Goal: Information Seeking & Learning: Learn about a topic

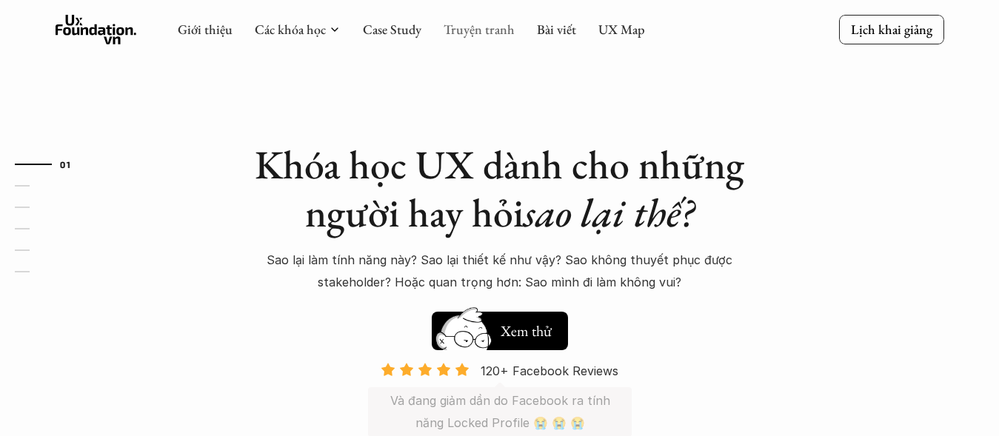
click at [501, 33] on link "Truyện tranh" at bounding box center [479, 29] width 71 height 17
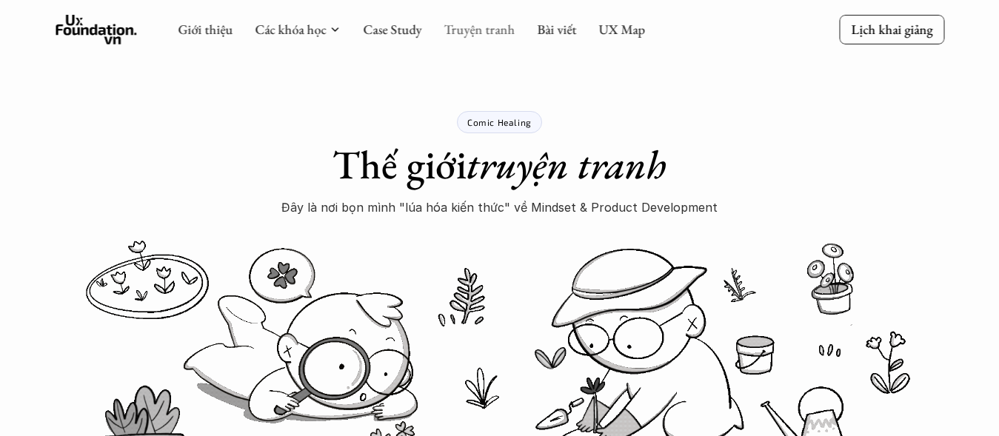
click at [458, 36] on link "Truyện tranh" at bounding box center [479, 29] width 71 height 17
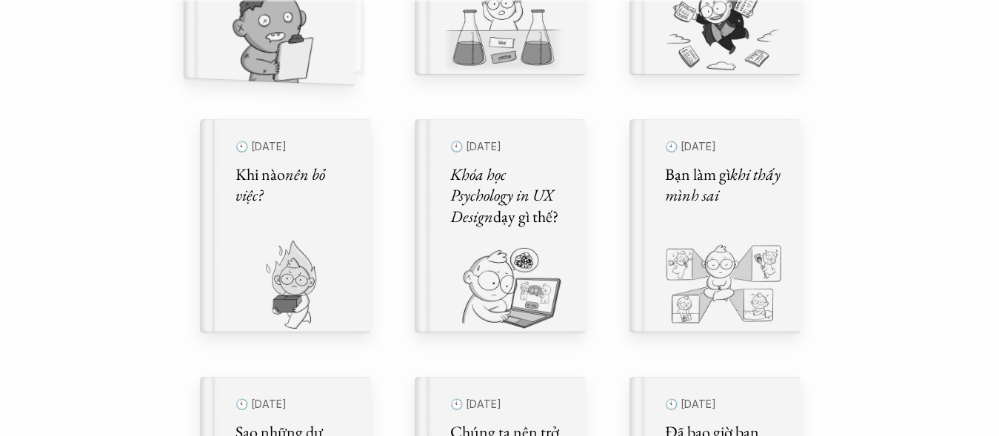
scroll to position [741, 0]
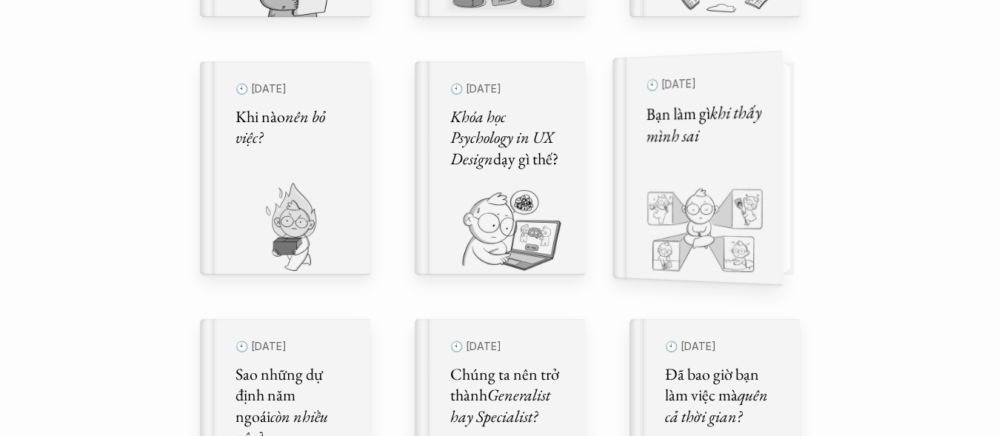
drag, startPoint x: 695, startPoint y: 181, endPoint x: 492, endPoint y: 156, distance: 205.1
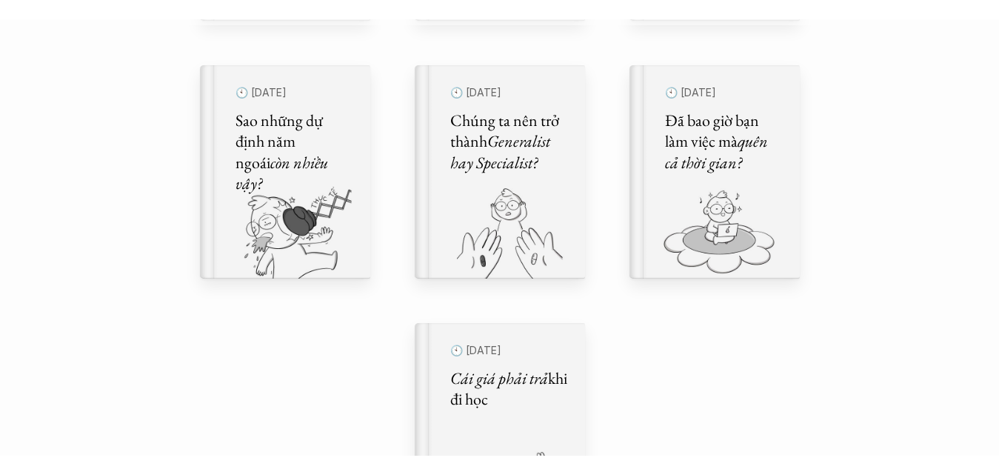
scroll to position [1037, 0]
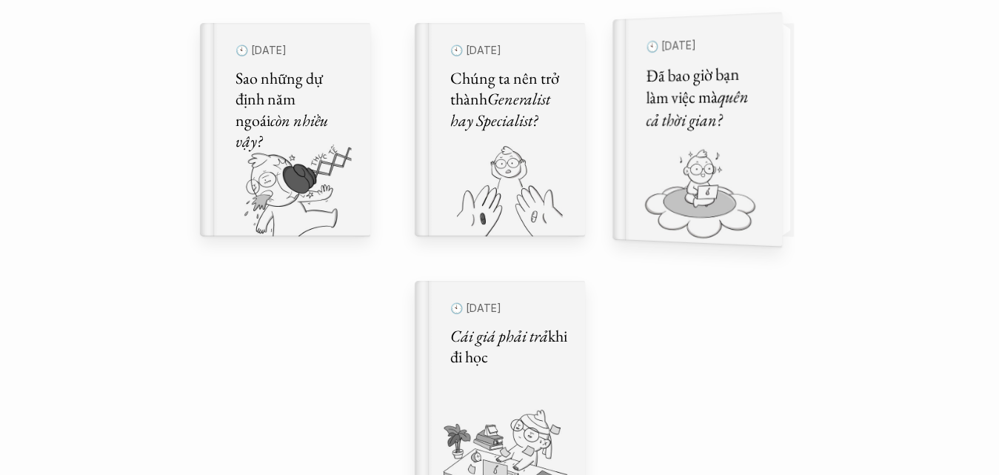
drag, startPoint x: 745, startPoint y: 152, endPoint x: 502, endPoint y: 130, distance: 243.9
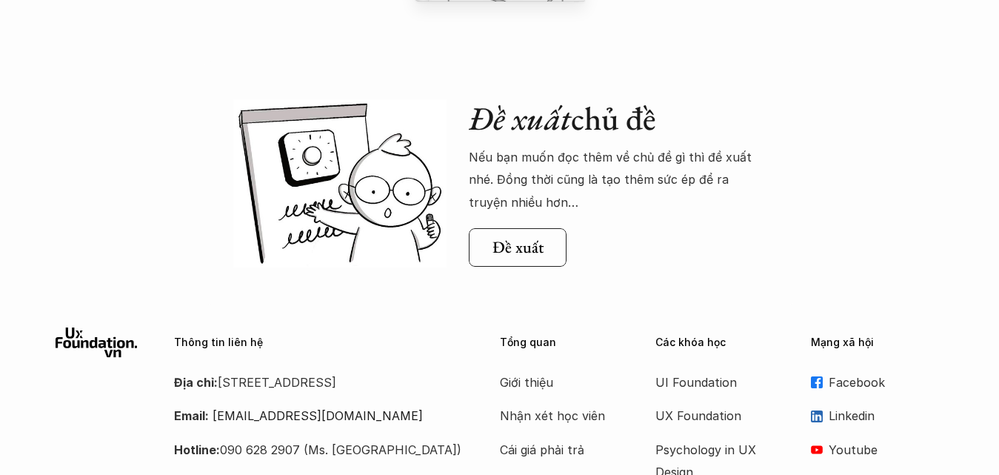
scroll to position [1259, 0]
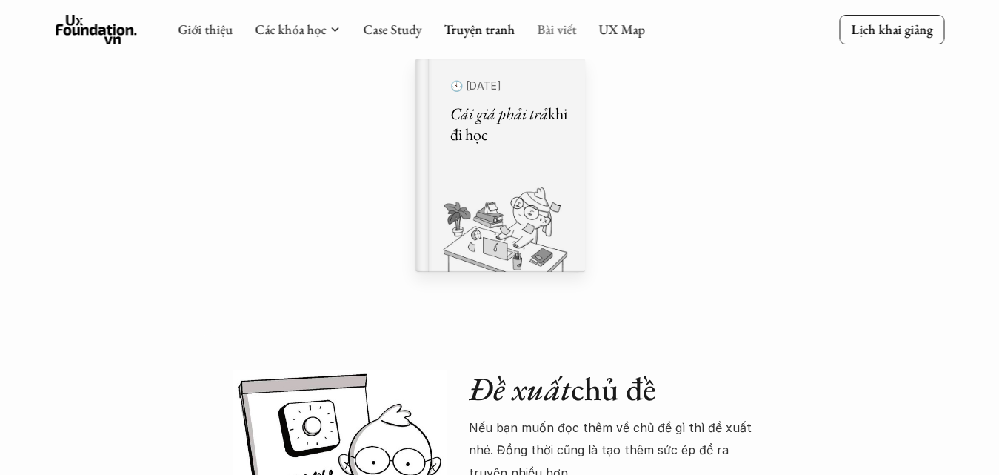
click at [537, 30] on link "Bài viết" at bounding box center [556, 29] width 39 height 17
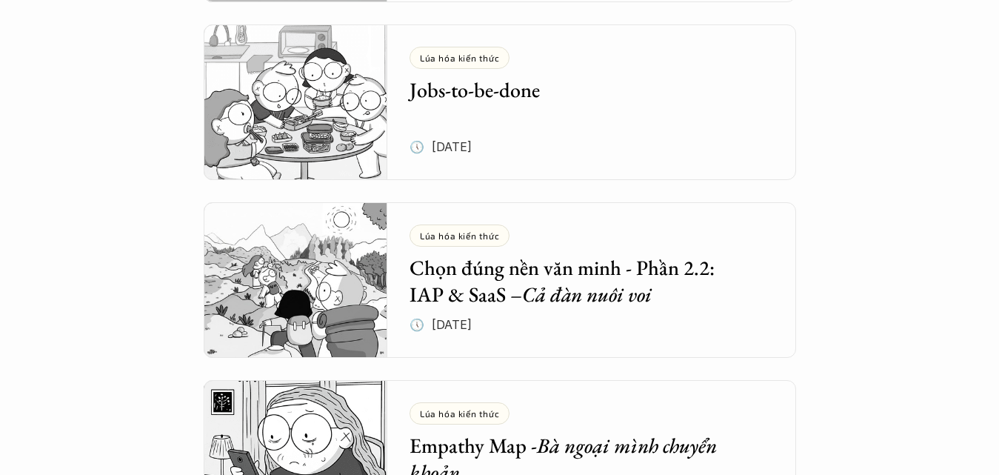
scroll to position [889, 0]
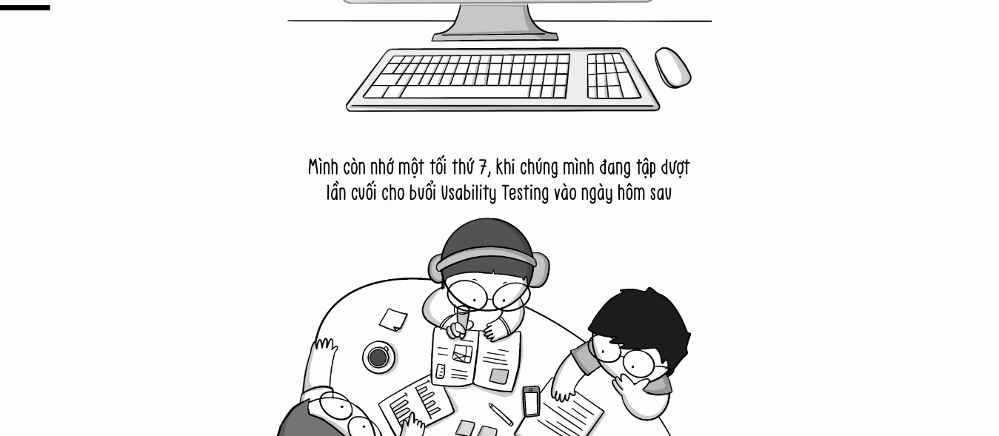
scroll to position [1111, 0]
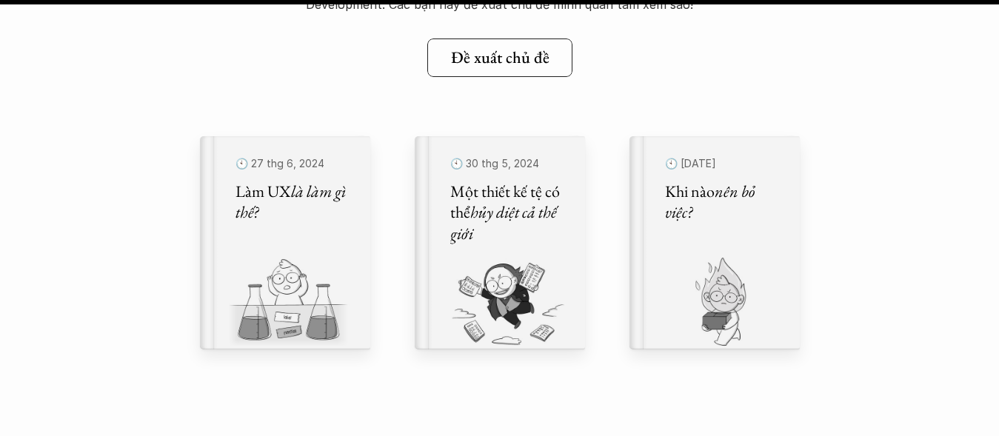
scroll to position [19775, 0]
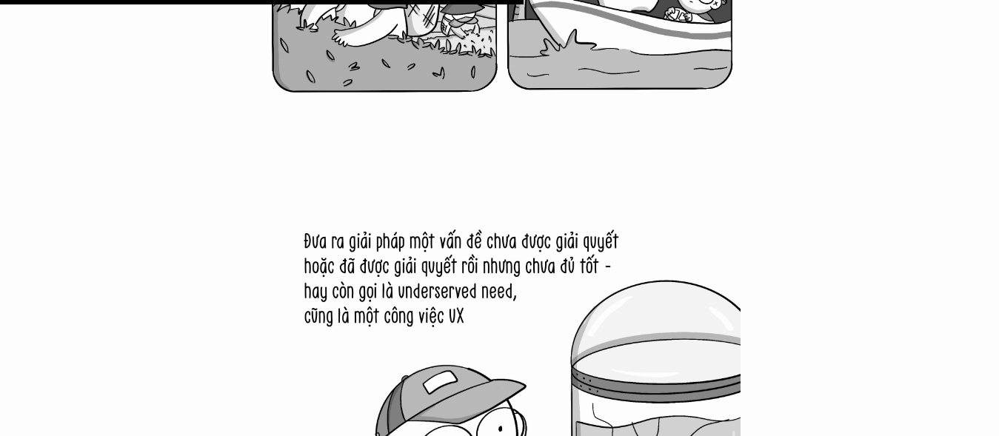
scroll to position [8888, 0]
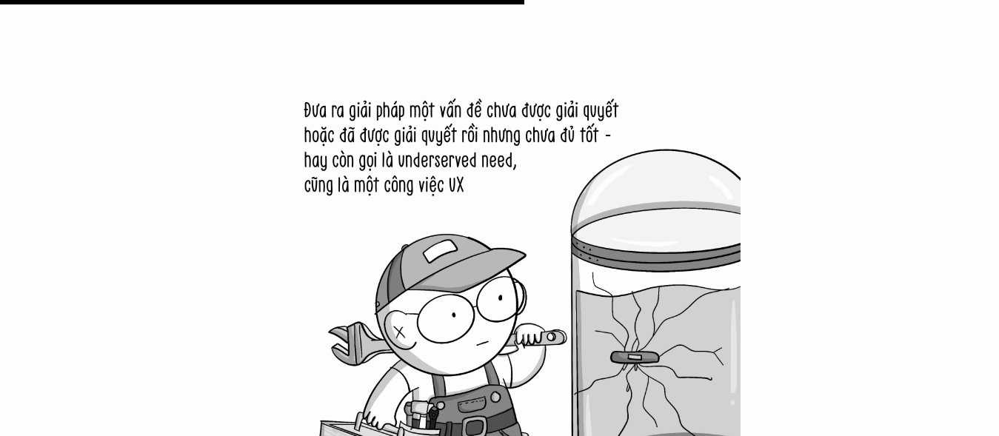
drag, startPoint x: 669, startPoint y: 381, endPoint x: 879, endPoint y: 112, distance: 341.9
click at [879, 112] on div at bounding box center [499, 29] width 999 height 16405
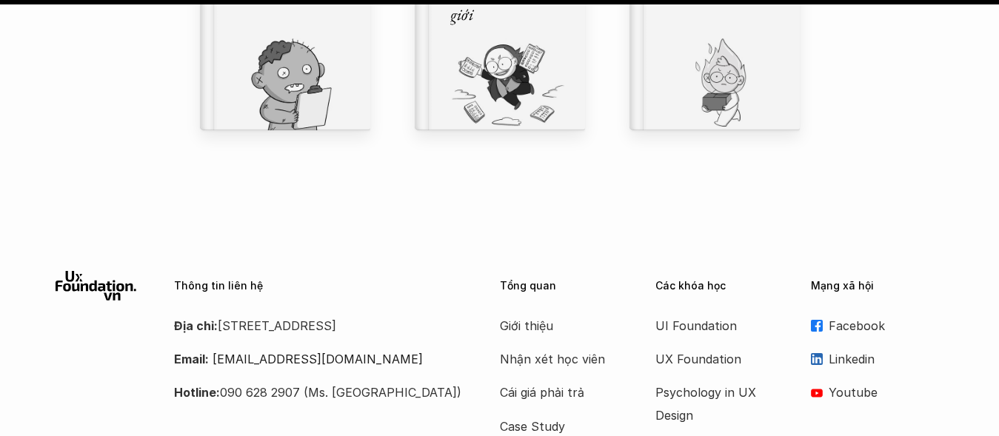
scroll to position [17717, 0]
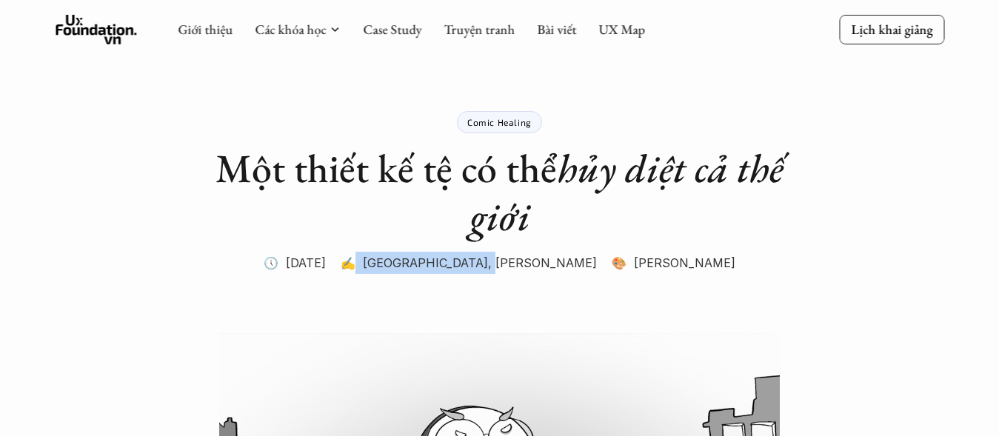
drag, startPoint x: 447, startPoint y: 262, endPoint x: 575, endPoint y: 261, distance: 128.1
click at [575, 261] on p "✍️ [GEOGRAPHIC_DATA], [PERSON_NAME]" at bounding box center [469, 263] width 256 height 22
click at [570, 261] on p "✍️ Ông Giáo, Khánh Đàm" at bounding box center [469, 263] width 256 height 22
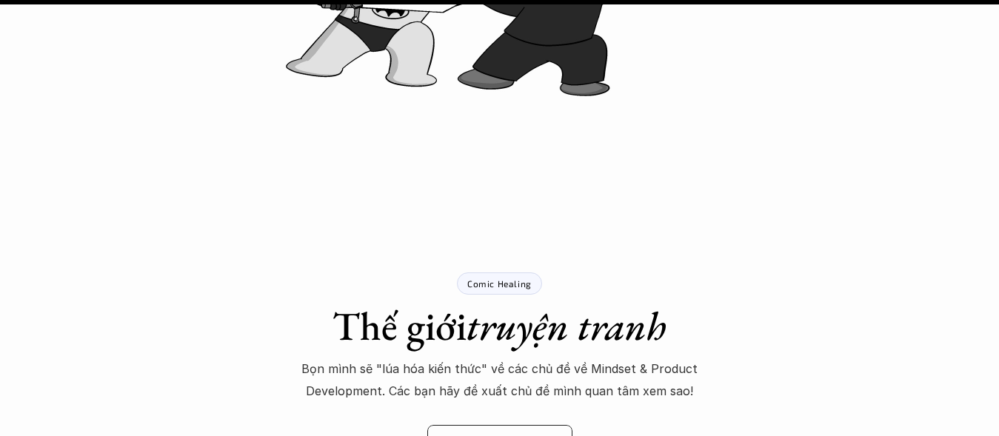
scroll to position [13924, 0]
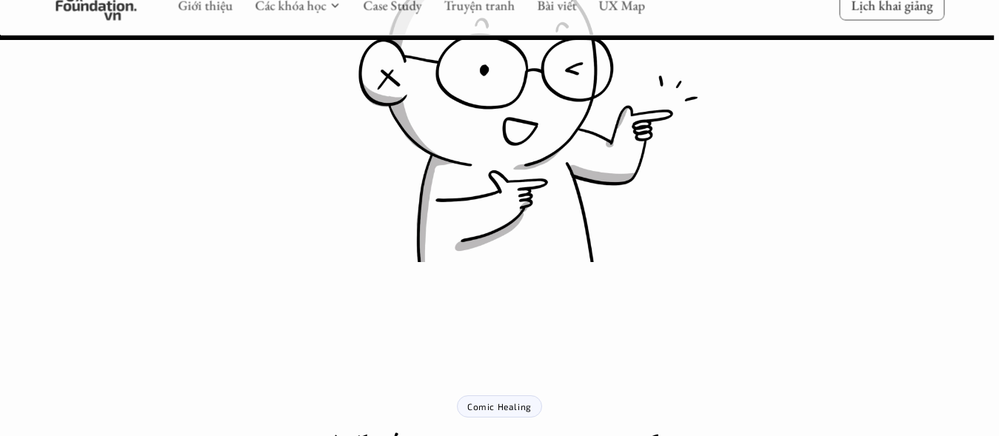
scroll to position [17553, 0]
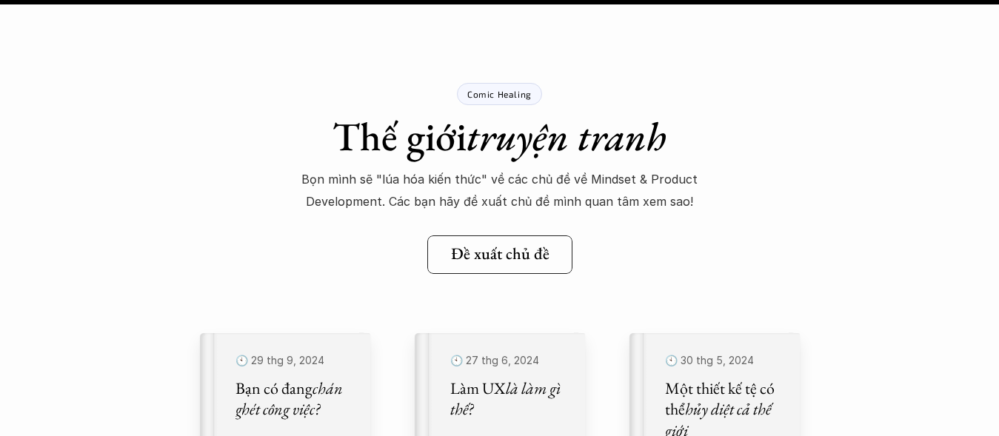
scroll to position [22515, 0]
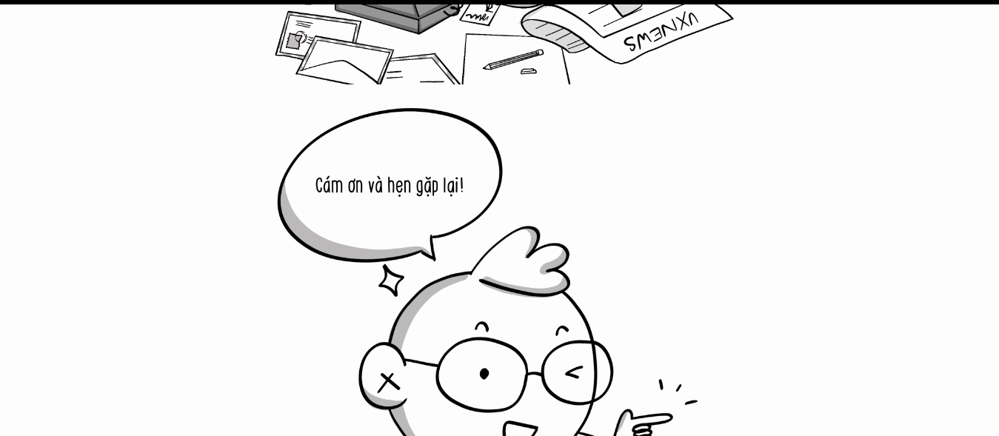
scroll to position [20368, 0]
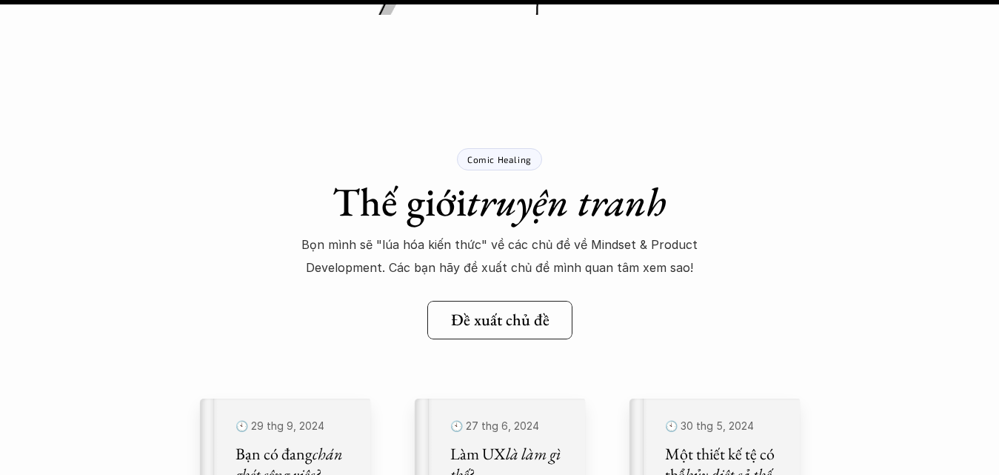
scroll to position [20590, 0]
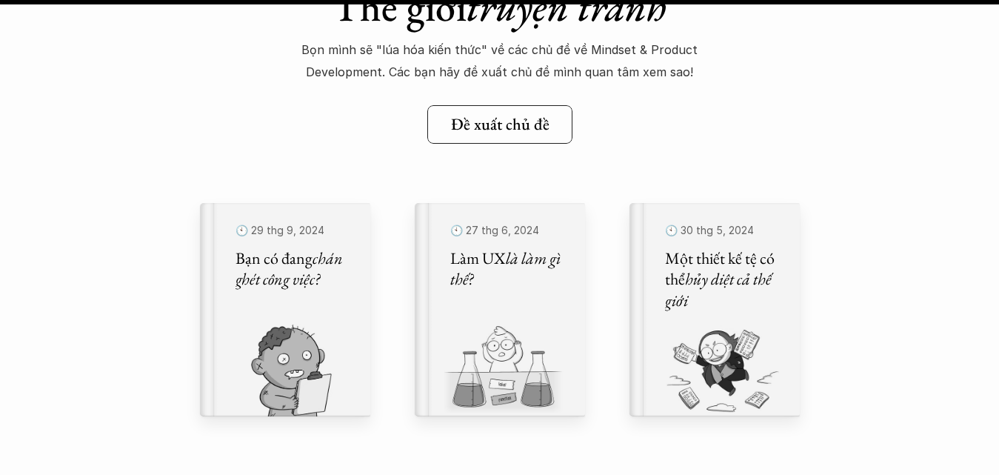
scroll to position [29848, 0]
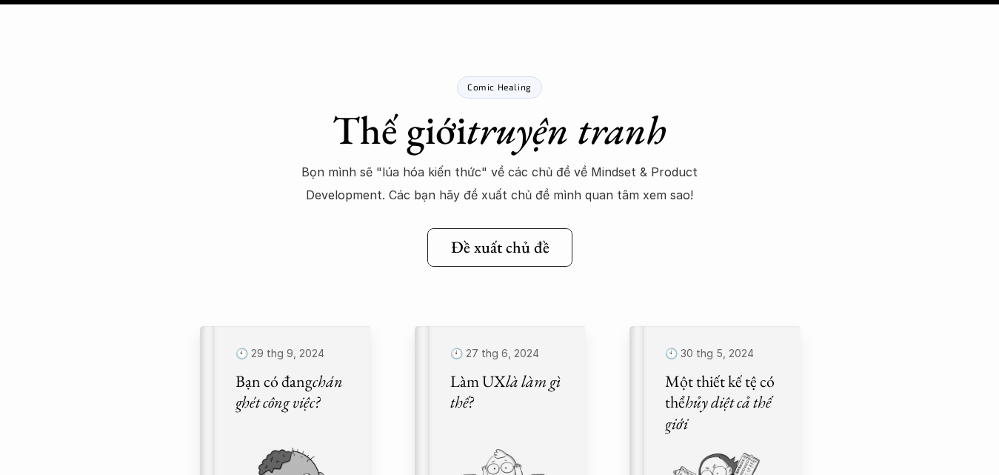
scroll to position [25848, 0]
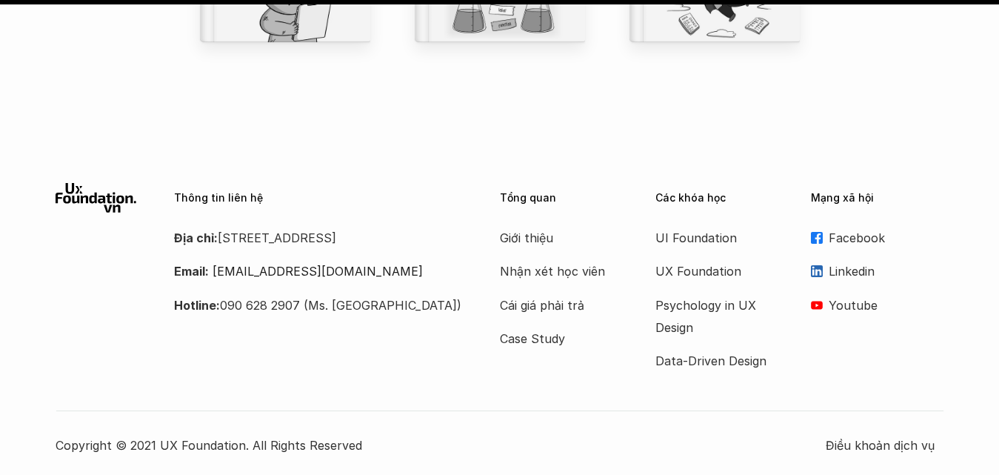
scroll to position [17084, 0]
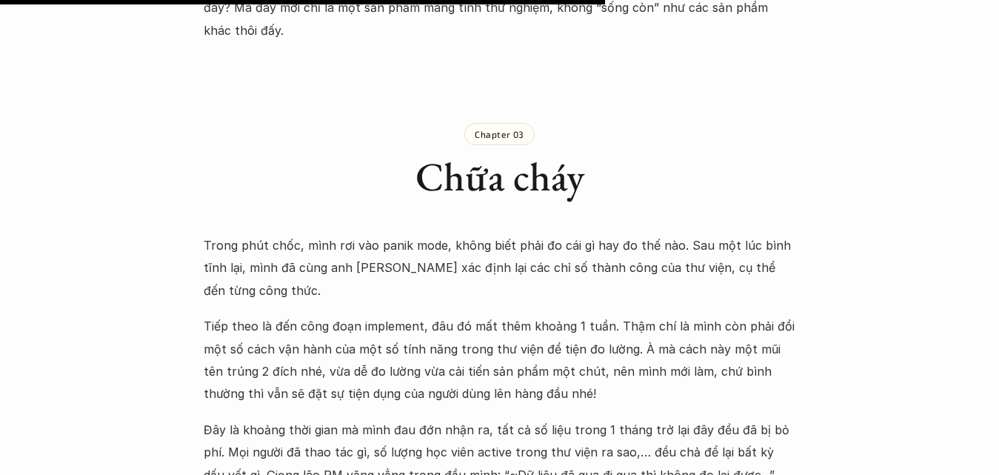
scroll to position [3111, 0]
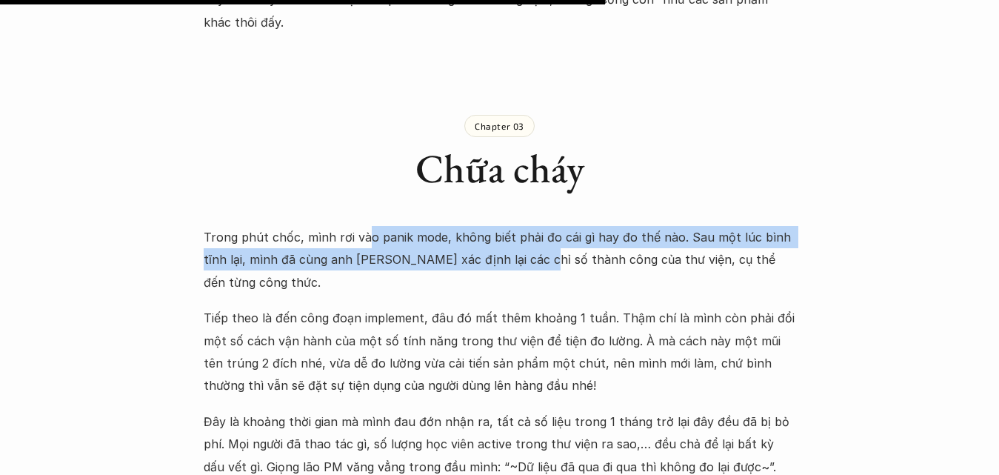
drag, startPoint x: 364, startPoint y: 190, endPoint x: 507, endPoint y: 227, distance: 147.5
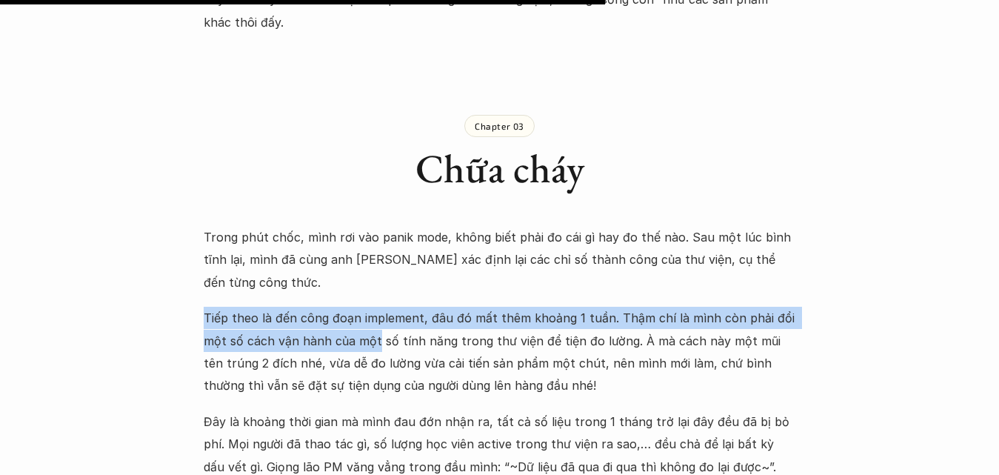
drag, startPoint x: 220, startPoint y: 241, endPoint x: 376, endPoint y: 272, distance: 159.3
click at [376, 307] on p "Tiếp theo là đến công đoạn implement, đâu đó mất thêm khoảng 1 tuần. Thậm chí l…" at bounding box center [500, 352] width 593 height 90
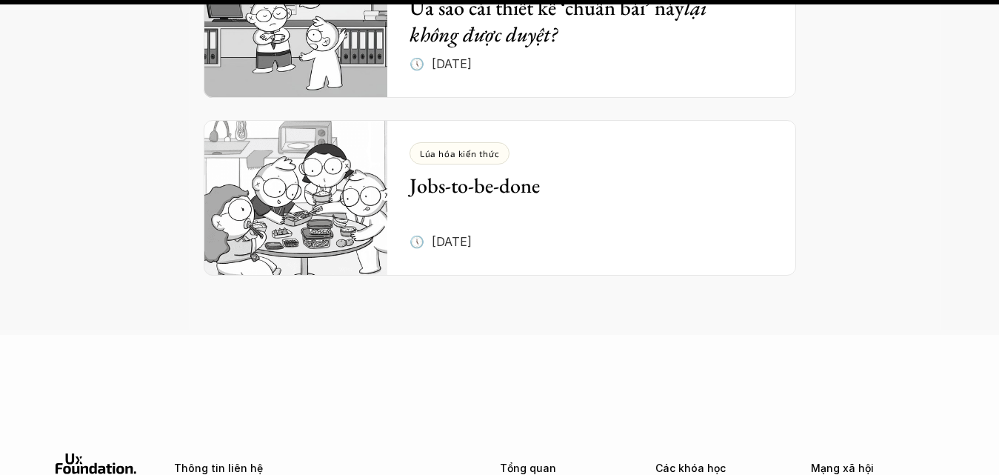
scroll to position [6295, 0]
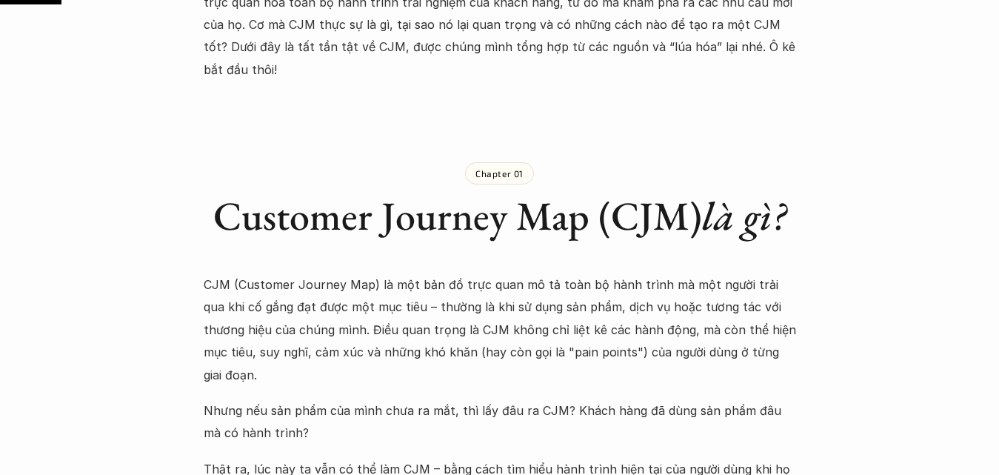
scroll to position [741, 0]
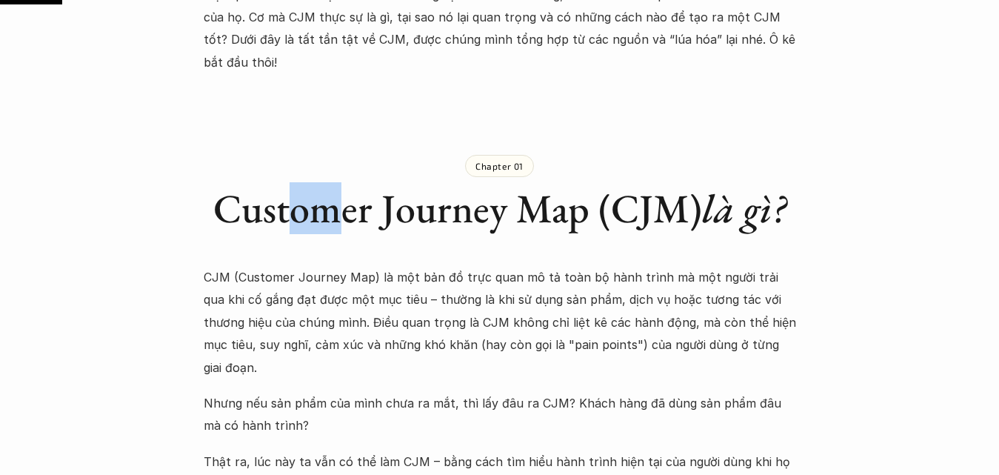
drag, startPoint x: 304, startPoint y: 180, endPoint x: 339, endPoint y: 180, distance: 34.8
click at [339, 184] on h1 "Customer Journey Map (CJM) là gì?" at bounding box center [500, 208] width 593 height 48
click at [312, 218] on div "Chapter 01 Customer Journey Map (CJM) là gì?" at bounding box center [500, 181] width 593 height 156
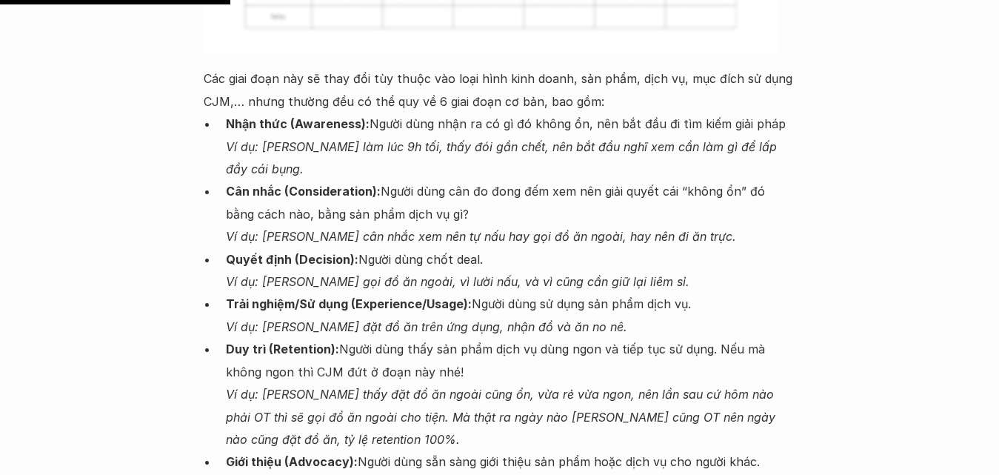
scroll to position [2917, 0]
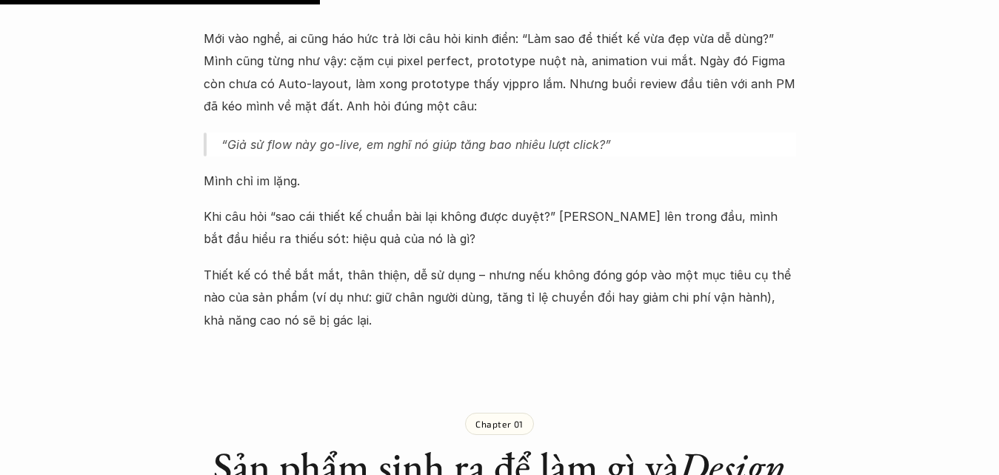
scroll to position [741, 0]
